Goal: Use online tool/utility: Utilize a website feature to perform a specific function

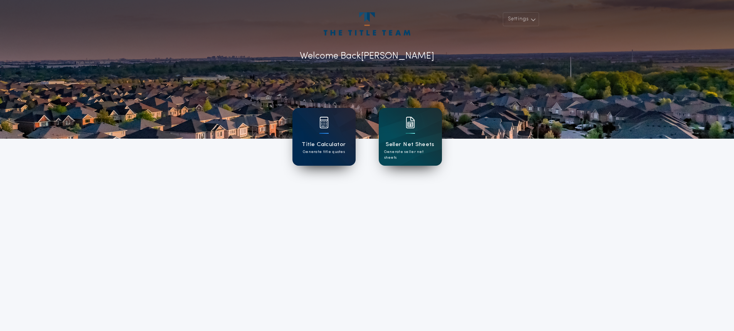
click at [324, 126] on img at bounding box center [323, 123] width 9 height 12
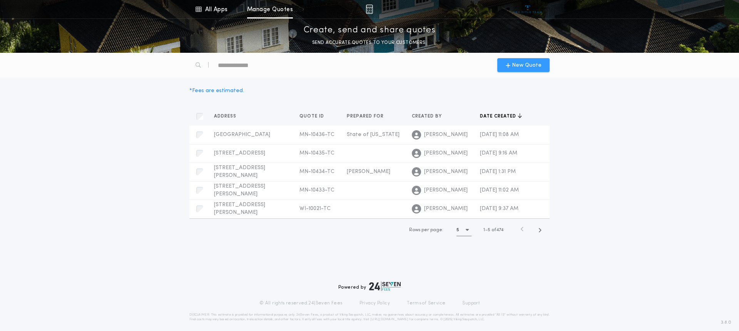
click at [510, 66] on icon "button" at bounding box center [508, 65] width 5 height 6
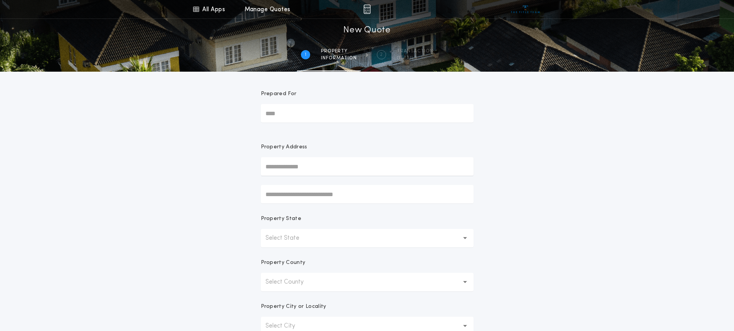
click at [310, 115] on input "Prepared For" at bounding box center [367, 113] width 213 height 18
type input "******"
click at [281, 164] on input "text" at bounding box center [367, 166] width 213 height 18
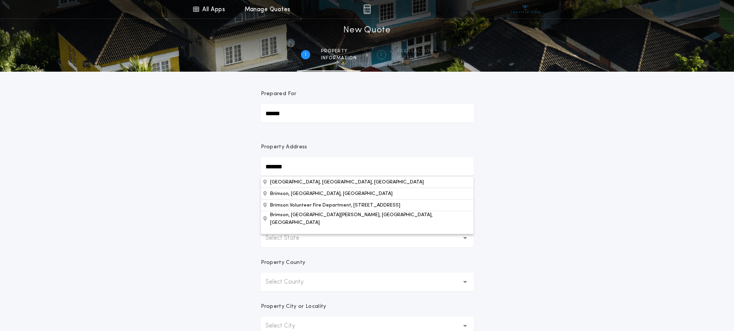
type input "*******"
click at [218, 182] on div "All Apps Title Calculator Seller Net Sheets Menu All Apps Manage Quotes 1 /2 Ne…" at bounding box center [367, 220] width 734 height 440
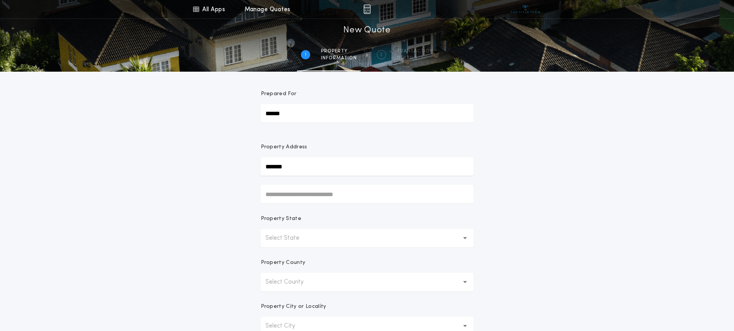
click at [282, 236] on p "Select State" at bounding box center [288, 237] width 46 height 9
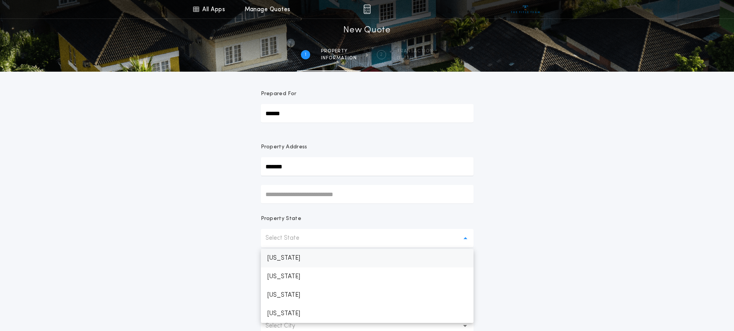
click at [287, 259] on p "[US_STATE]" at bounding box center [367, 258] width 213 height 18
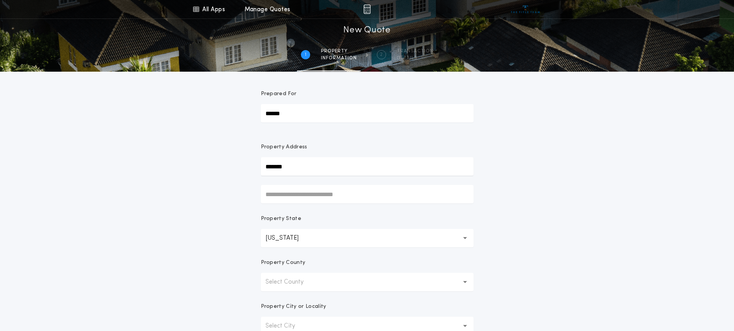
click at [467, 282] on button "Select County" at bounding box center [367, 282] width 213 height 18
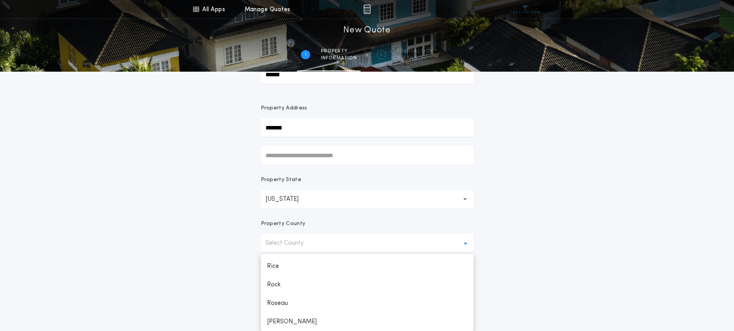
scroll to position [1254, 0]
click at [345, 320] on p "[GEOGRAPHIC_DATA][PERSON_NAME]" at bounding box center [367, 321] width 213 height 18
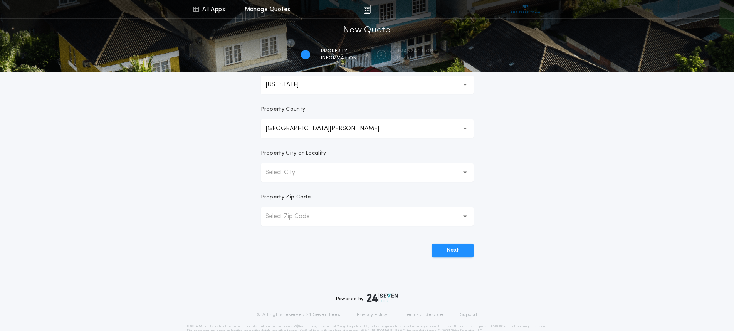
scroll to position [154, 0]
click at [282, 216] on p "Select Zip Code" at bounding box center [293, 215] width 57 height 9
click at [278, 212] on p "Select Zip Code" at bounding box center [293, 215] width 57 height 9
click at [278, 215] on p "Select Zip Code" at bounding box center [293, 215] width 57 height 9
click at [466, 167] on button "Select City" at bounding box center [367, 171] width 213 height 18
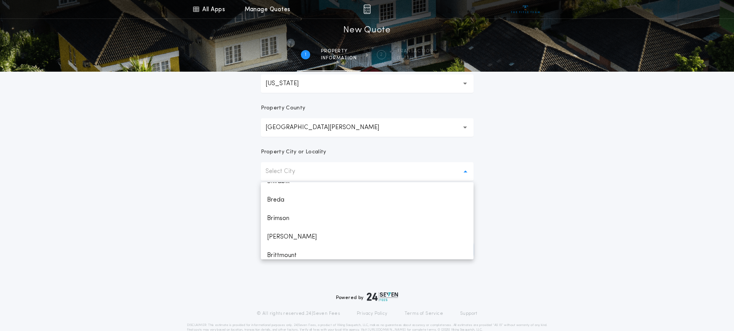
scroll to position [231, 0]
click at [301, 199] on p "Brimson" at bounding box center [367, 200] width 213 height 18
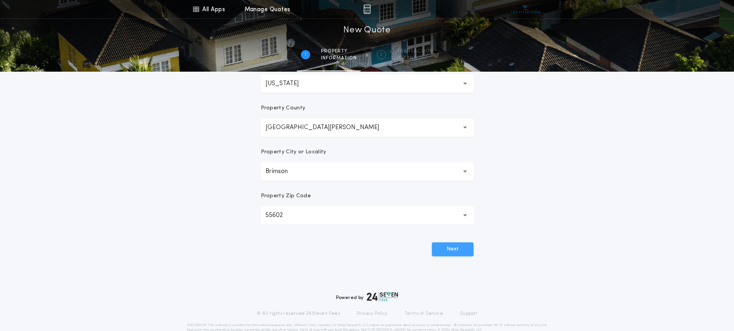
click at [455, 250] on button "Next" at bounding box center [453, 249] width 42 height 14
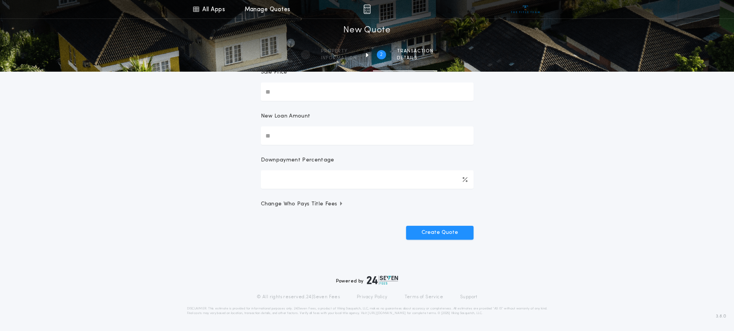
scroll to position [0, 0]
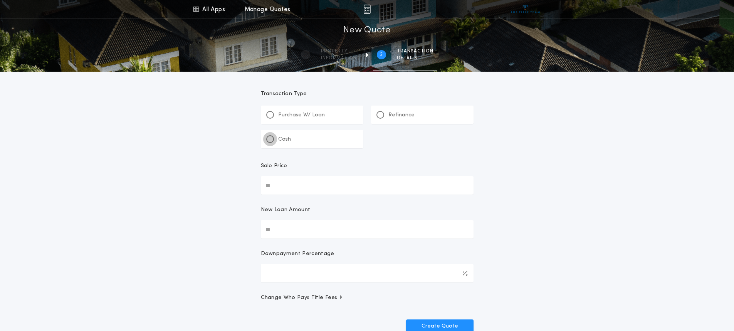
click at [269, 139] on div at bounding box center [270, 139] width 8 height 8
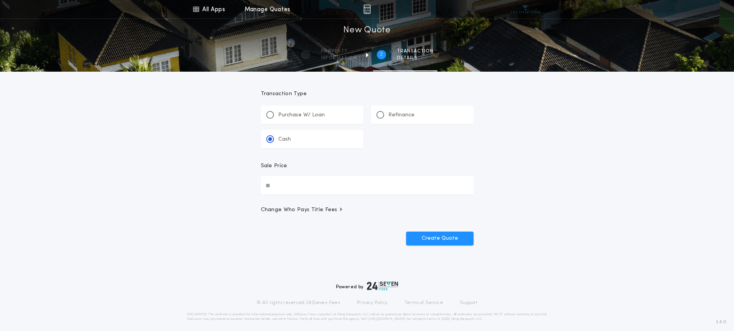
click at [289, 182] on input "Sale Price" at bounding box center [367, 185] width 213 height 18
type input "********"
click at [425, 235] on button "Create Quote" at bounding box center [439, 238] width 67 height 14
